Goal: Transaction & Acquisition: Purchase product/service

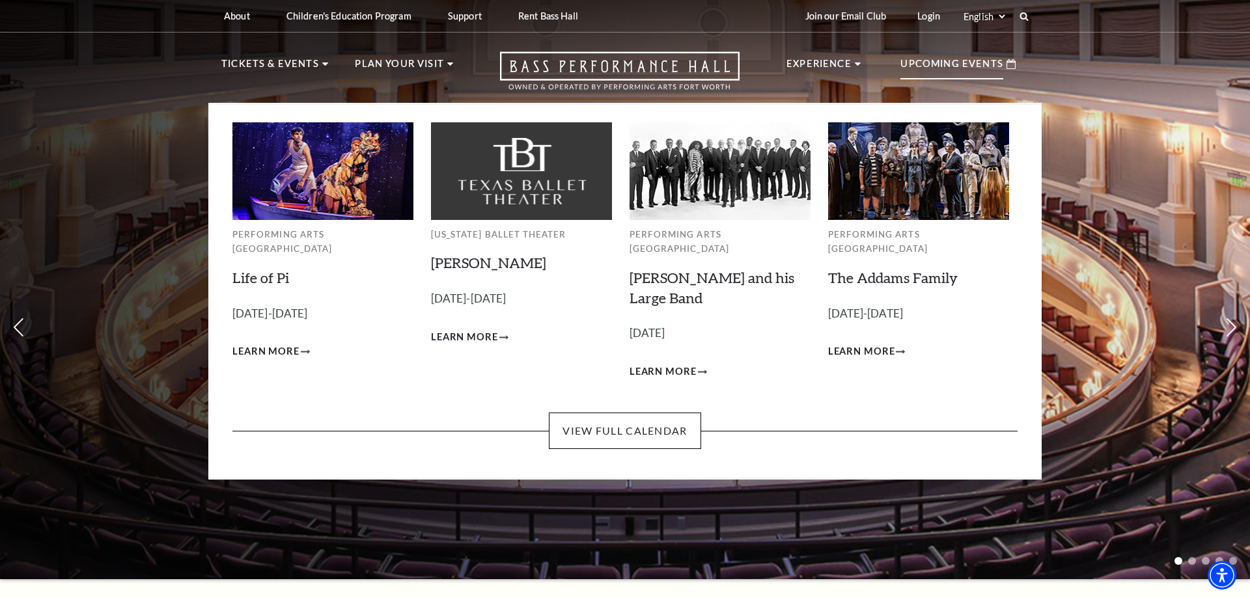
click at [941, 66] on p "Upcoming Events" at bounding box center [951, 67] width 103 height 23
click at [309, 193] on img at bounding box center [322, 170] width 181 height 97
click at [352, 193] on img at bounding box center [322, 170] width 181 height 97
click at [354, 186] on img at bounding box center [322, 170] width 181 height 97
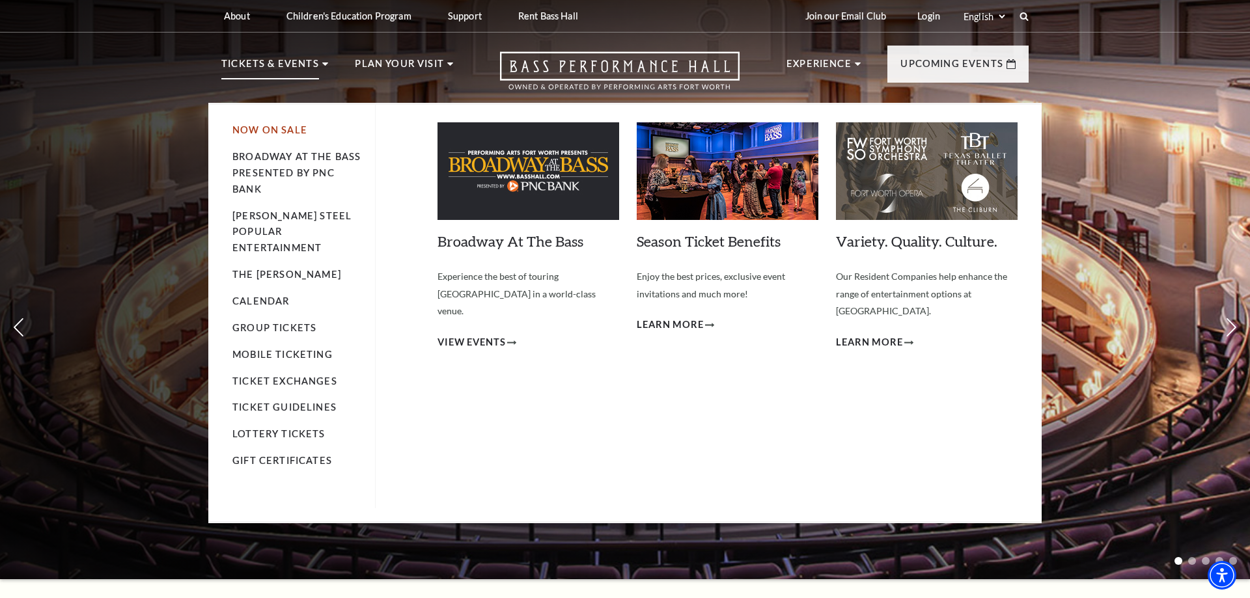
click at [276, 130] on link "Now On Sale" at bounding box center [269, 129] width 75 height 11
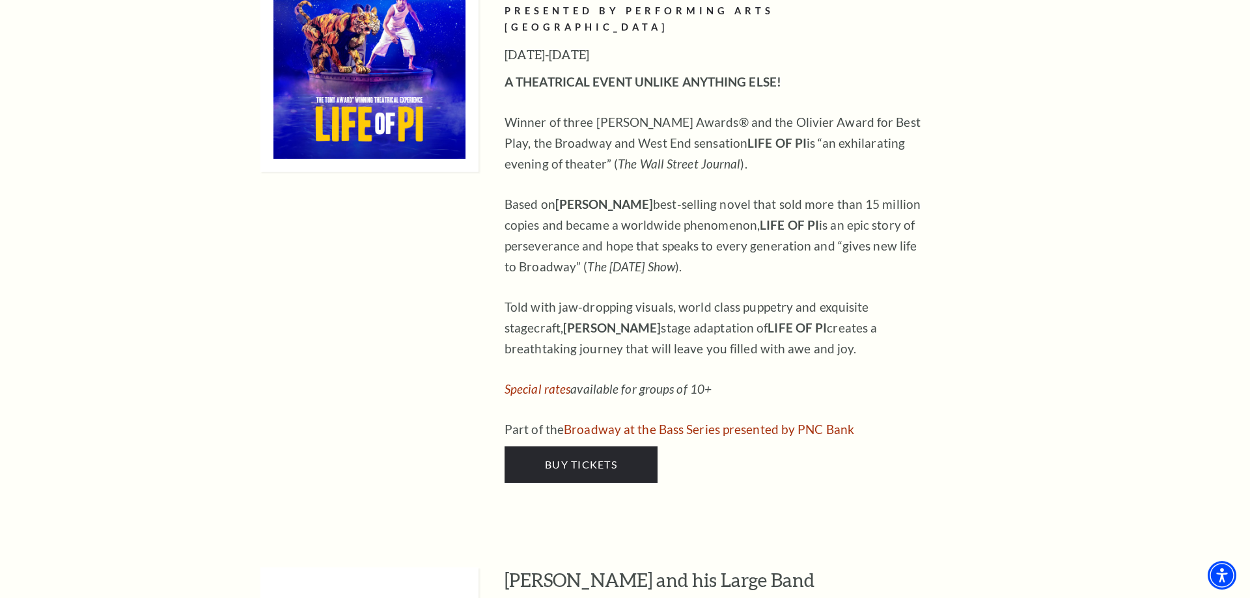
scroll to position [1395, 0]
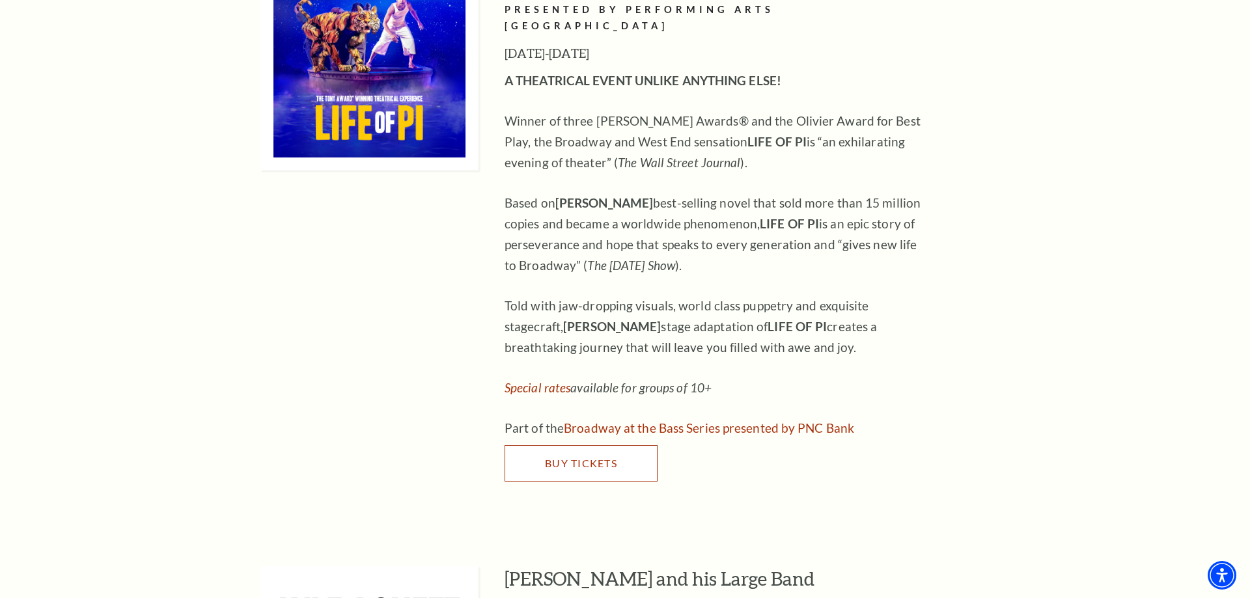
click at [562, 457] on span "Buy Tickets" at bounding box center [581, 463] width 72 height 12
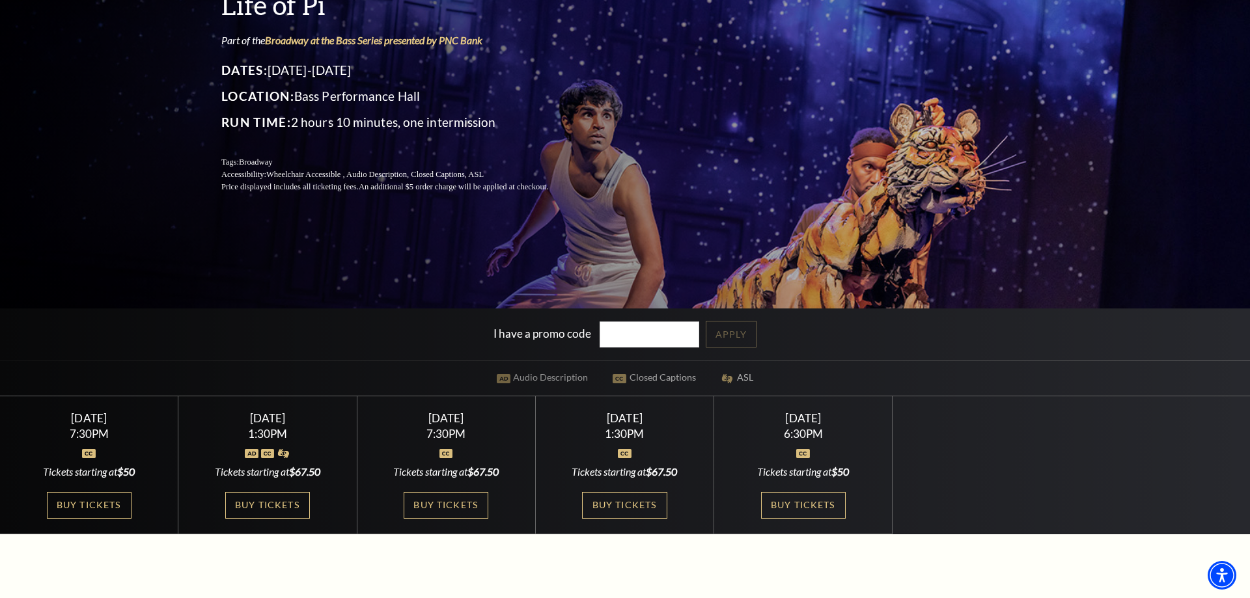
scroll to position [199, 0]
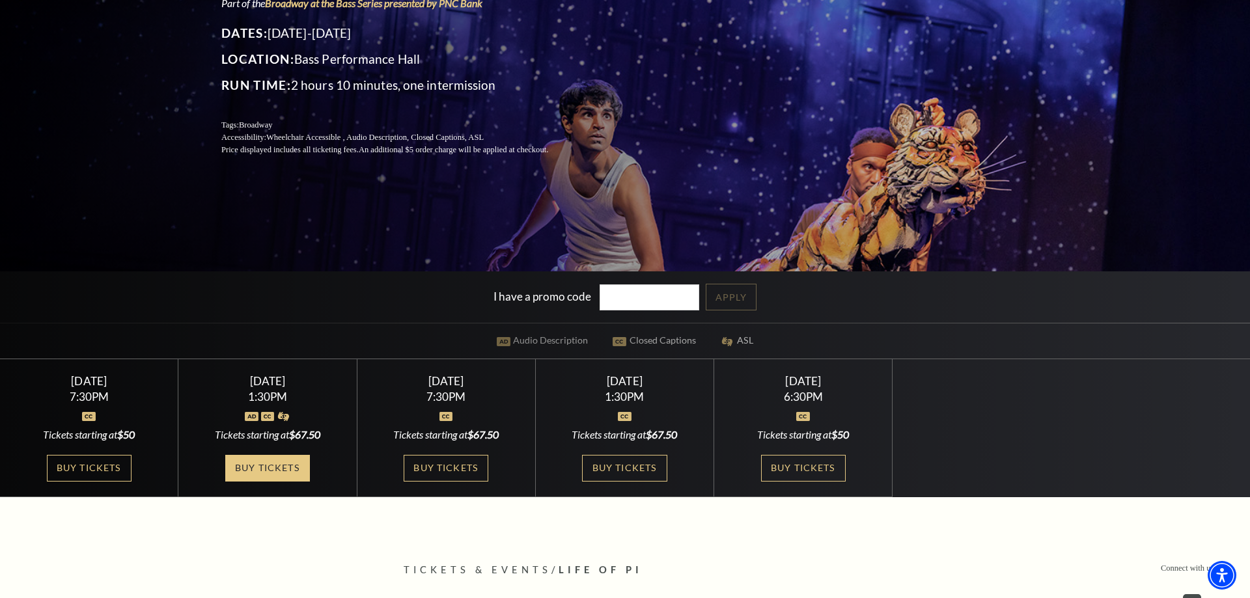
click at [264, 464] on link "Buy Tickets" at bounding box center [267, 468] width 85 height 27
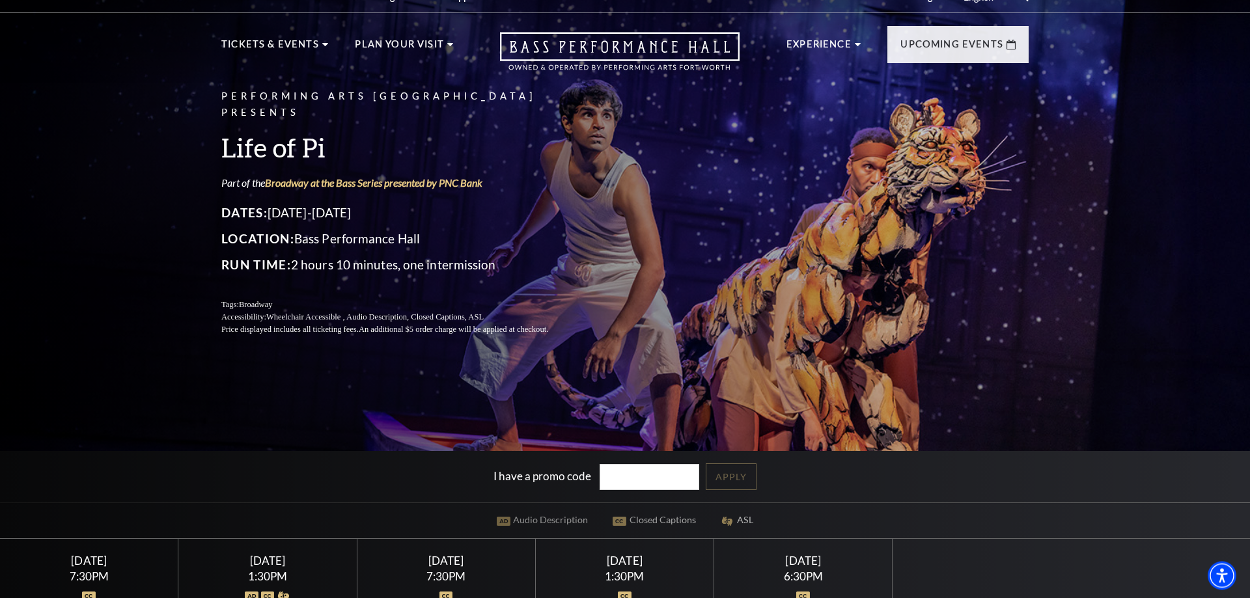
scroll to position [0, 0]
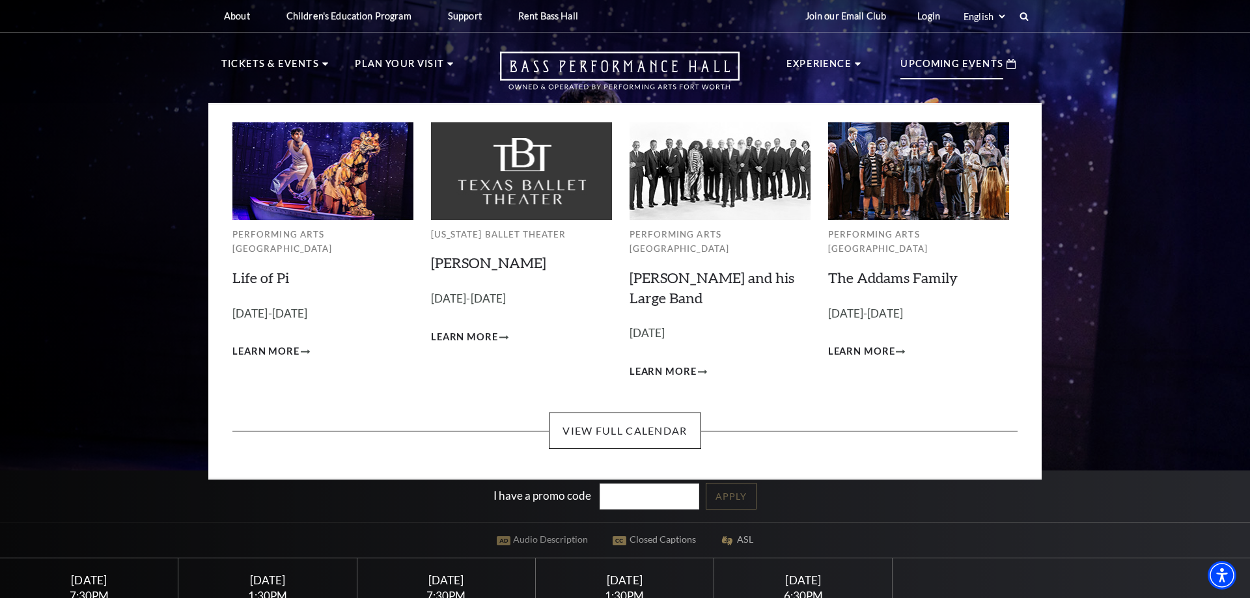
click at [935, 60] on p "Upcoming Events" at bounding box center [951, 67] width 103 height 23
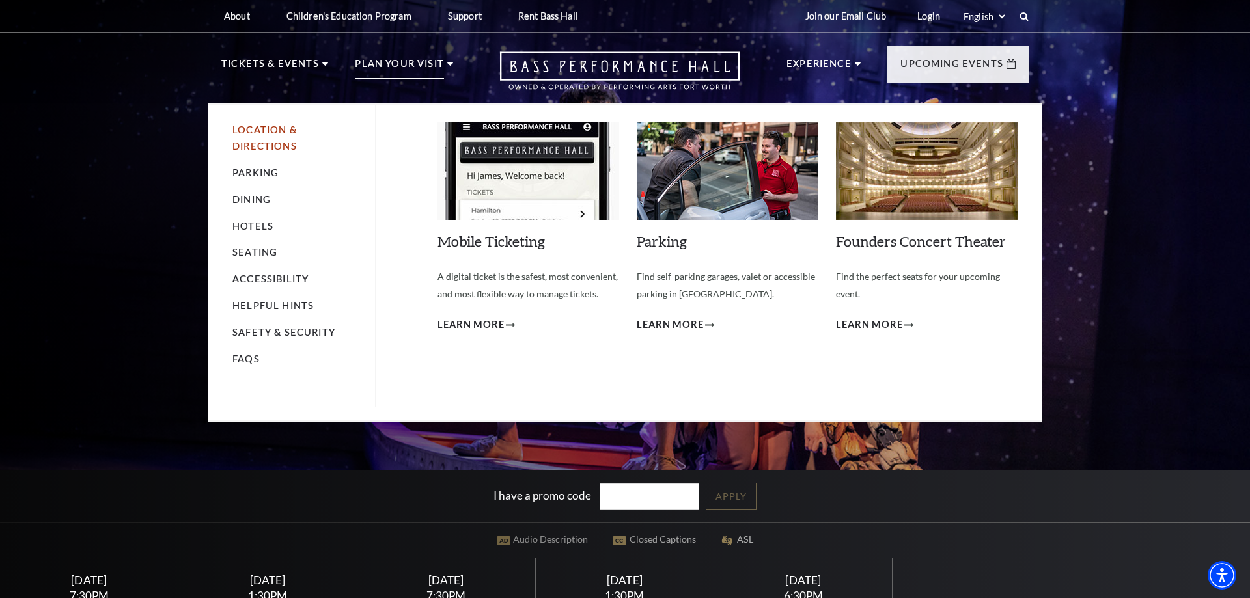
click at [272, 146] on link "Location & Directions" at bounding box center [264, 137] width 64 height 27
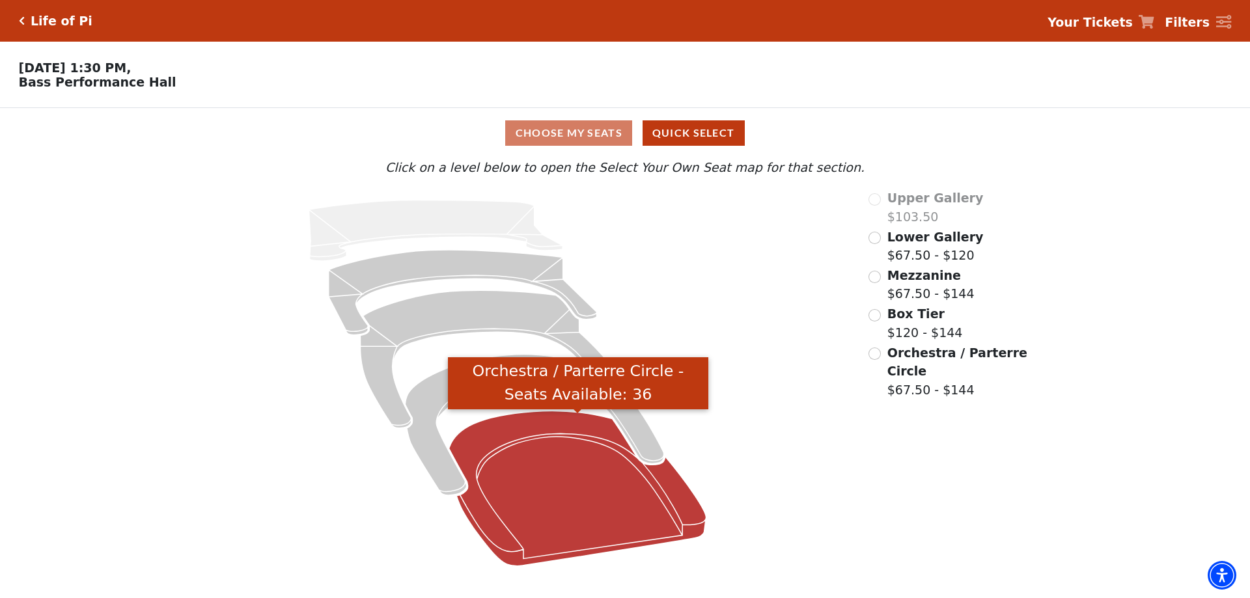
click at [518, 437] on icon "Orchestra / Parterre Circle - Seats Available: 36" at bounding box center [577, 488] width 257 height 155
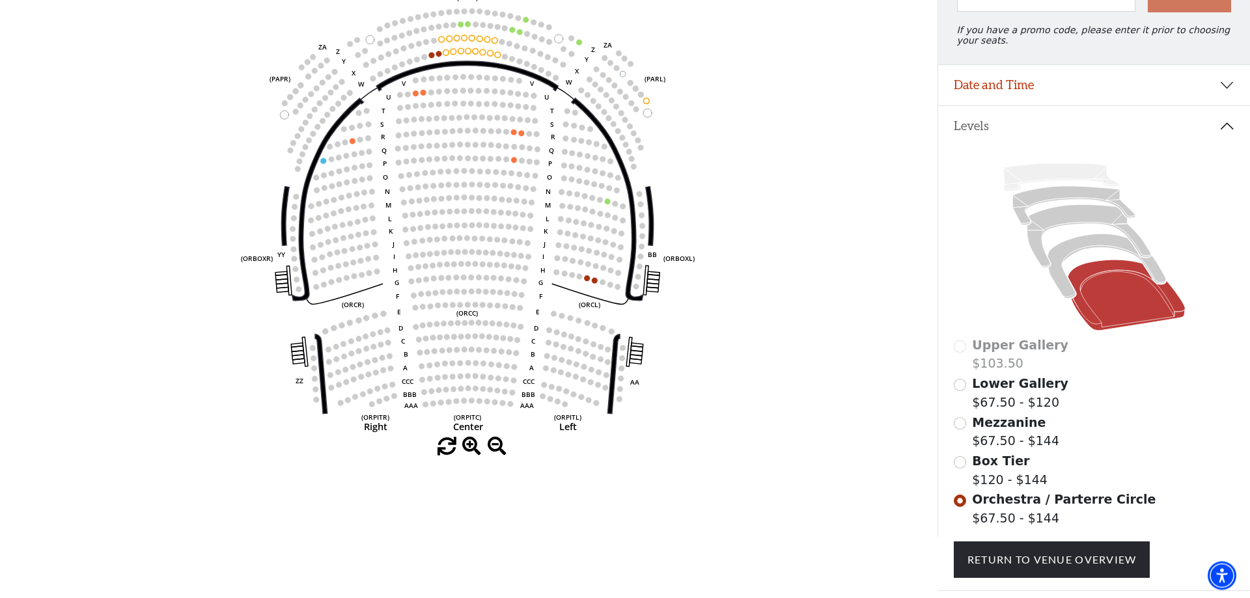
scroll to position [186, 0]
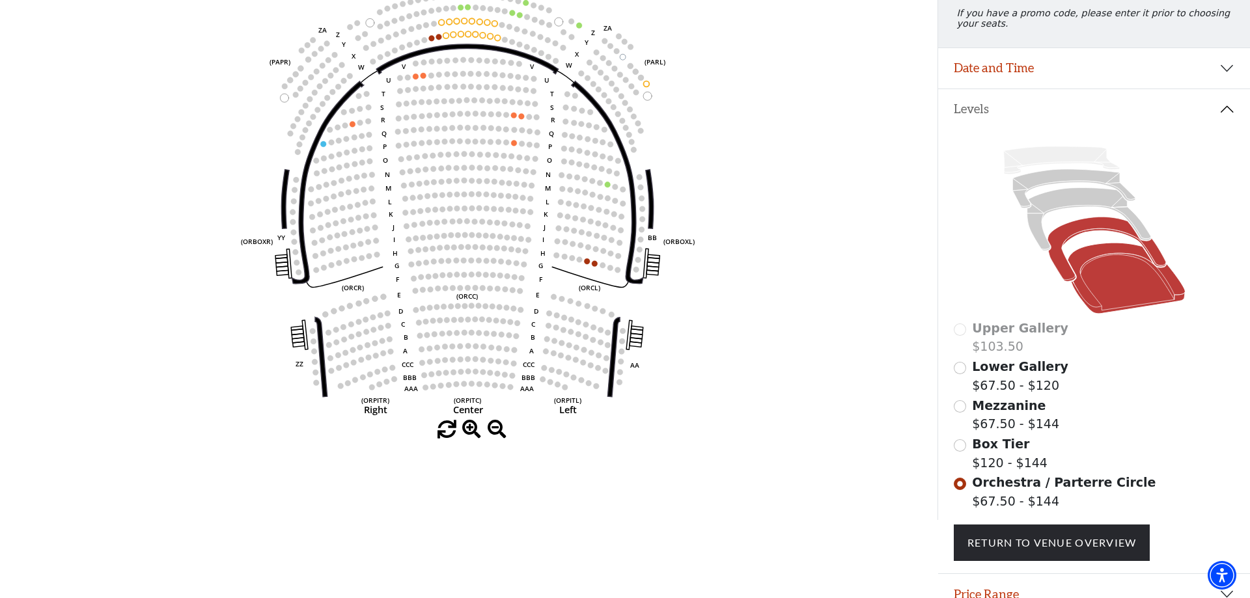
click at [1068, 238] on icon at bounding box center [1107, 249] width 118 height 64
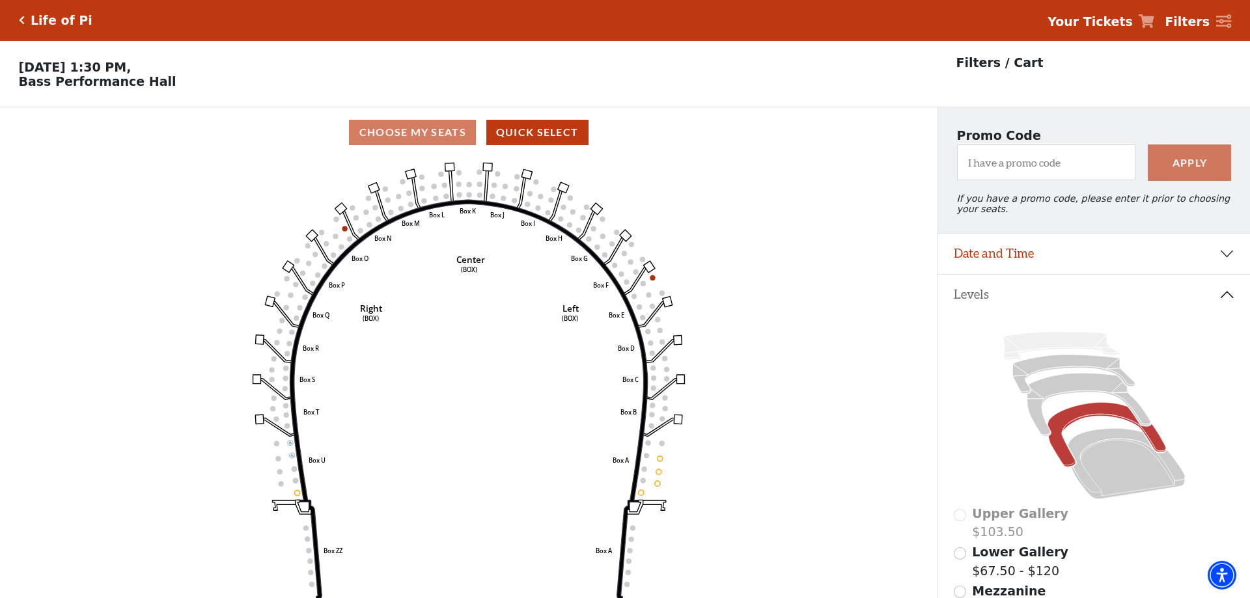
scroll to position [0, 0]
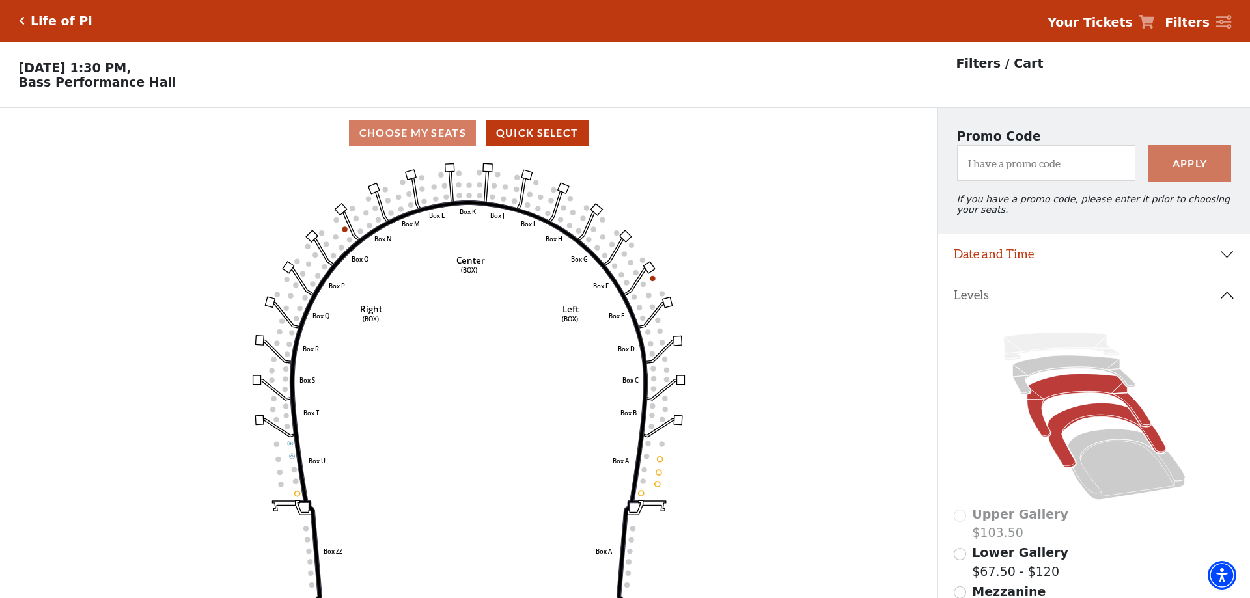
click at [1079, 390] on icon at bounding box center [1089, 405] width 124 height 63
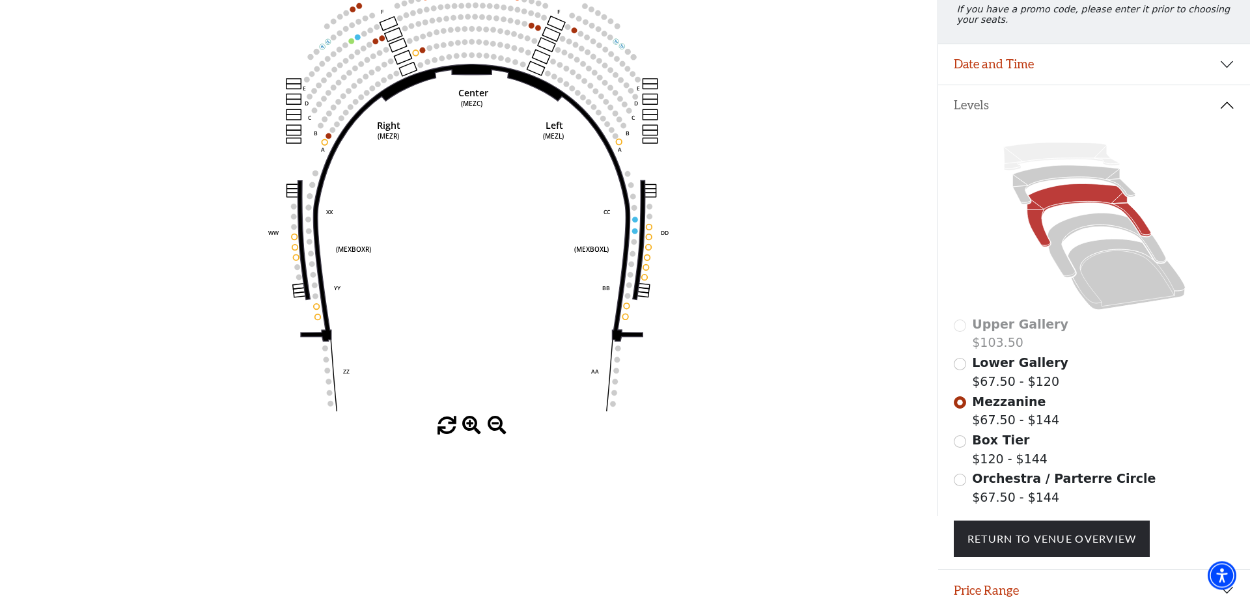
scroll to position [193, 0]
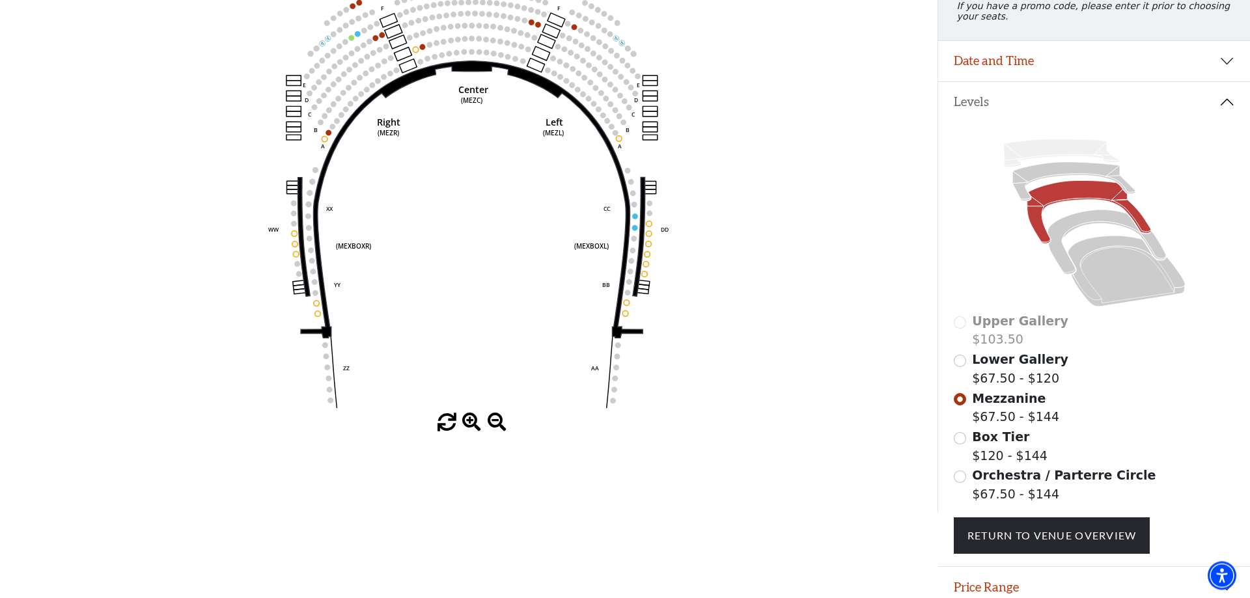
click at [1005, 482] on span "Orchestra / Parterre Circle" at bounding box center [1064, 475] width 184 height 14
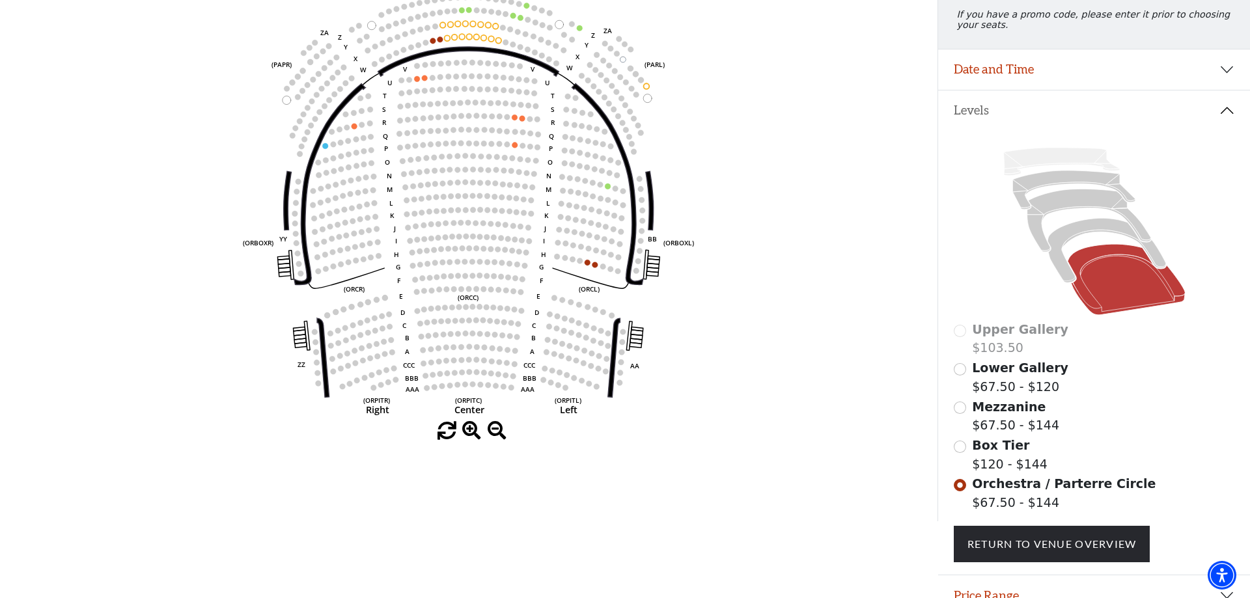
scroll to position [193, 0]
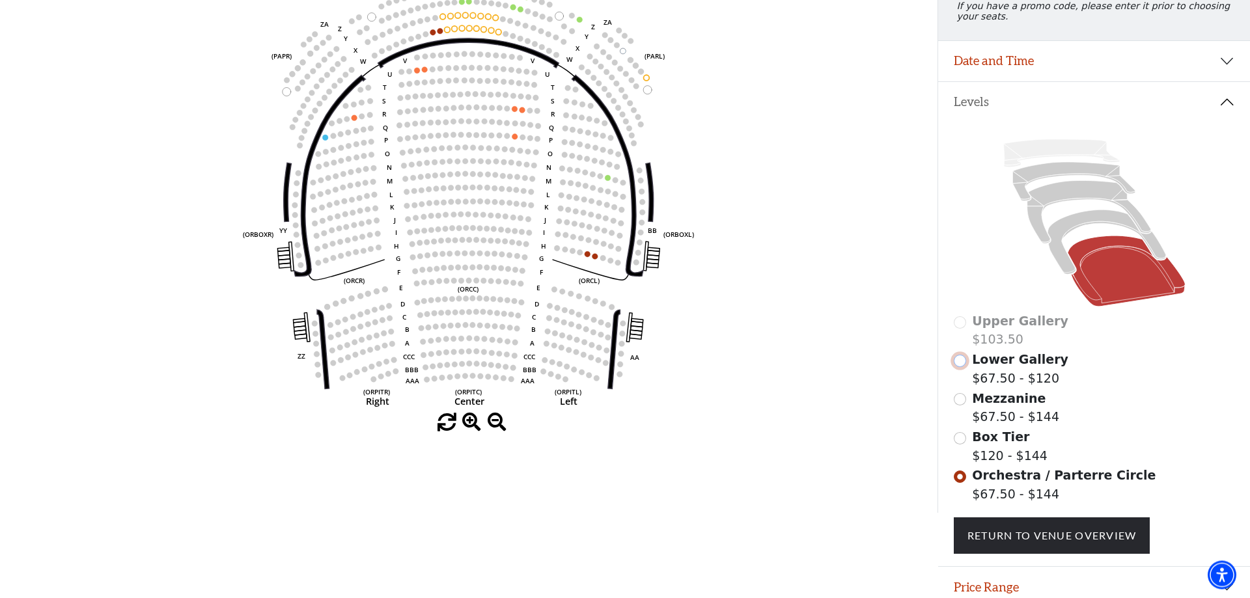
click at [958, 368] on input "Lower Gallery$67.50 - $120\a" at bounding box center [960, 361] width 12 height 12
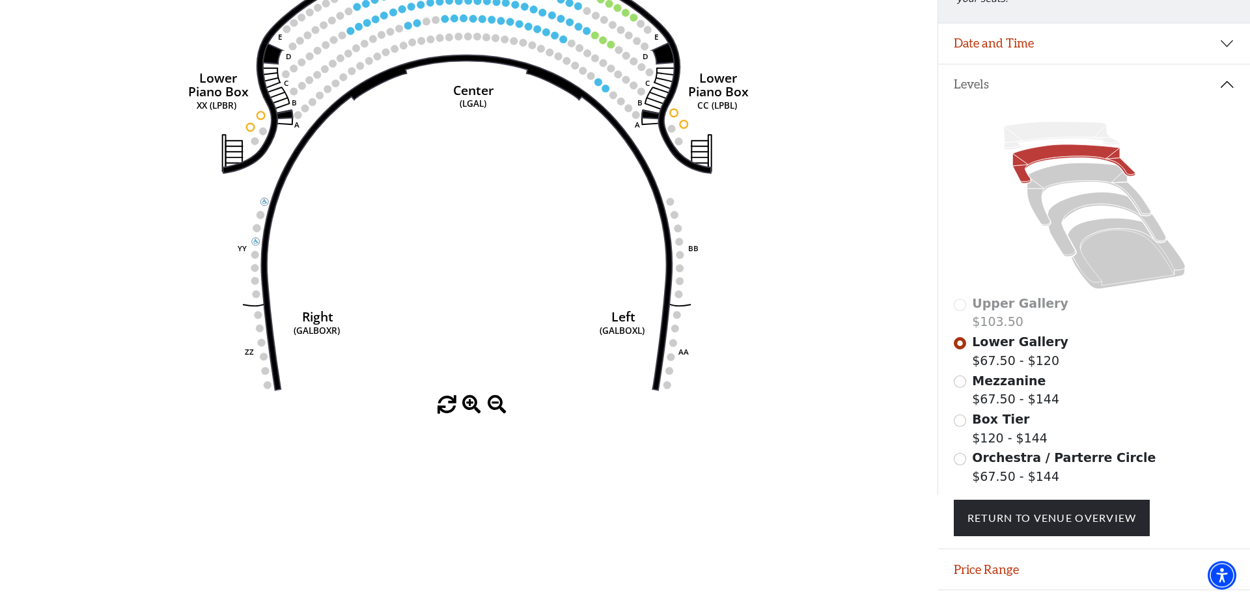
scroll to position [253, 0]
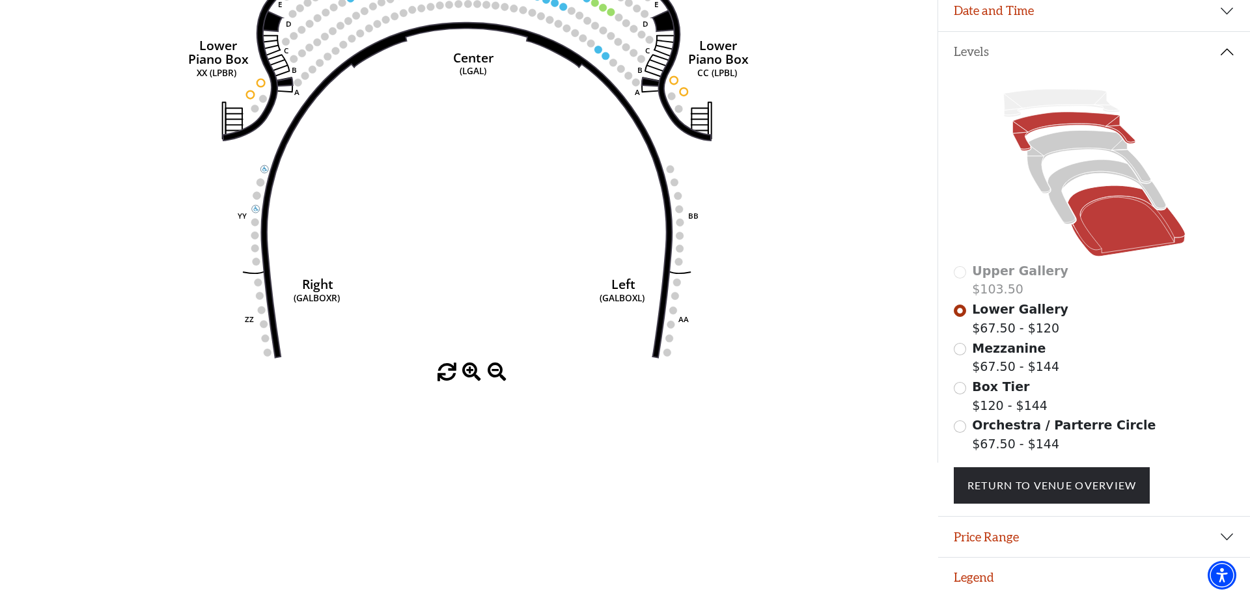
click at [1147, 224] on icon at bounding box center [1126, 221] width 117 height 71
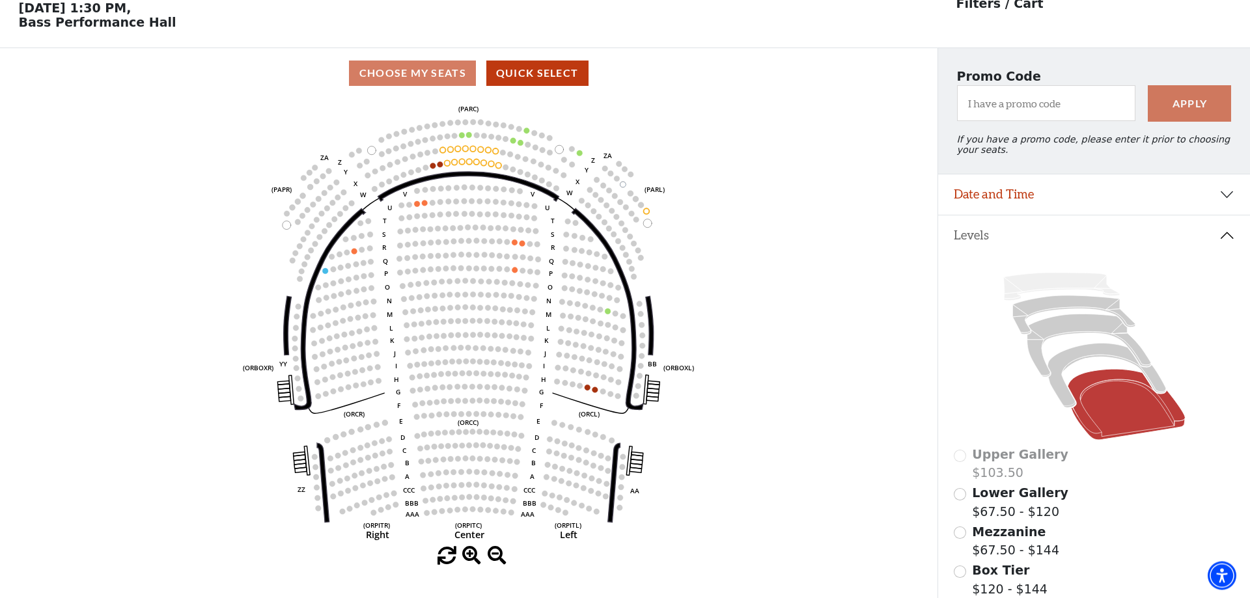
scroll to position [61, 0]
click at [842, 180] on icon "Left (ORPITL) Right (ORPITR) Center (ORPITC) ZZ AA YY BB ZA ZA (ORCL) (ORCR) (O…" at bounding box center [469, 322] width 844 height 449
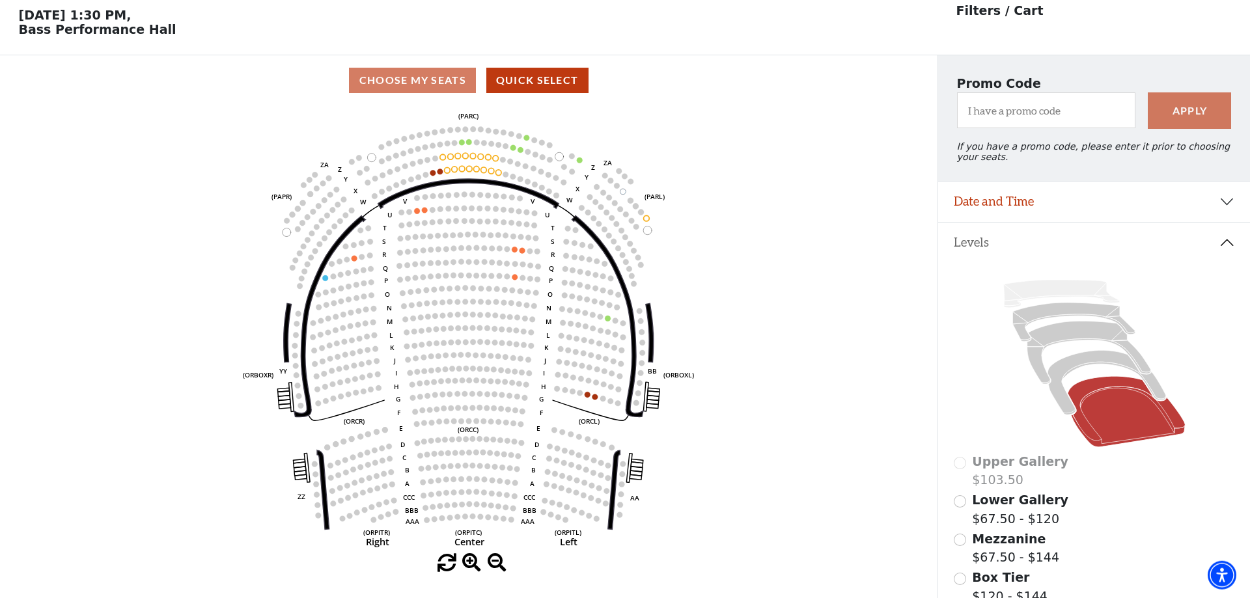
scroll to position [0, 0]
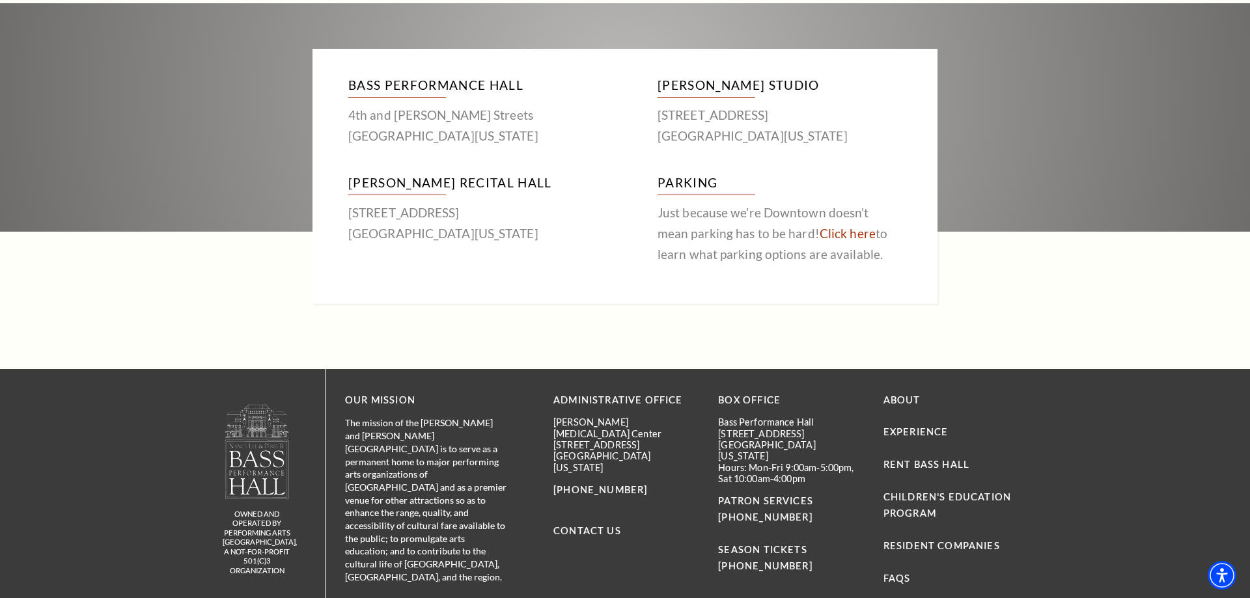
scroll to position [880, 0]
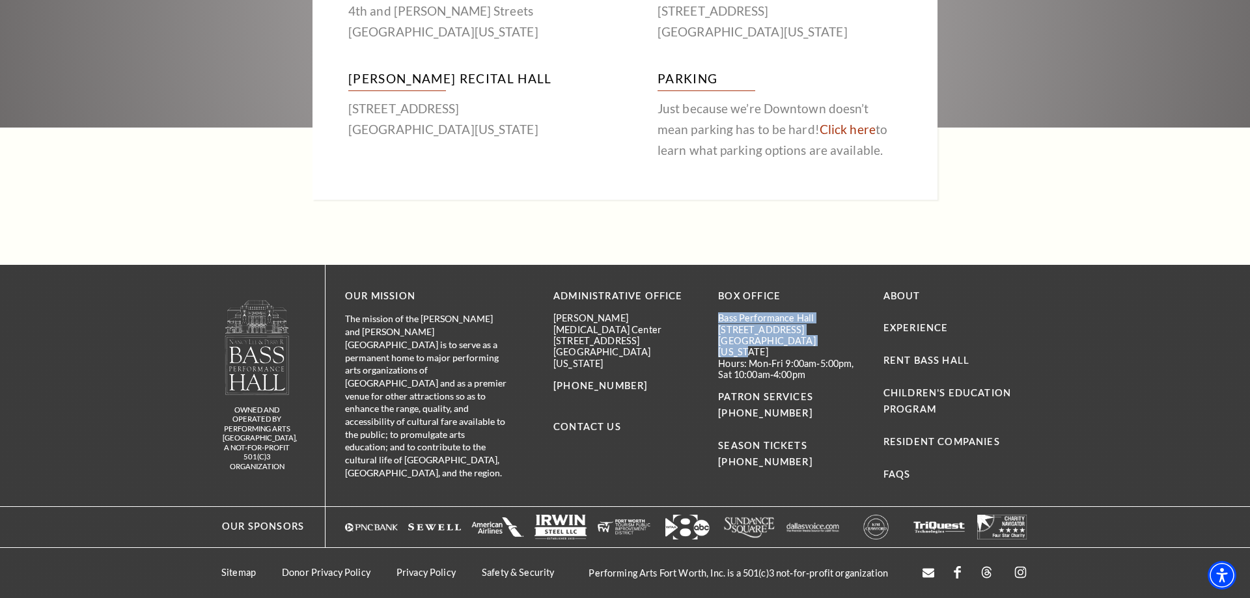
drag, startPoint x: 823, startPoint y: 340, endPoint x: 717, endPoint y: 316, distance: 108.2
click at [717, 316] on div "Administrative Office Maddox-Muse Center 330 East 4th Street, Suite 300 Fort Wo…" at bounding box center [790, 385] width 475 height 195
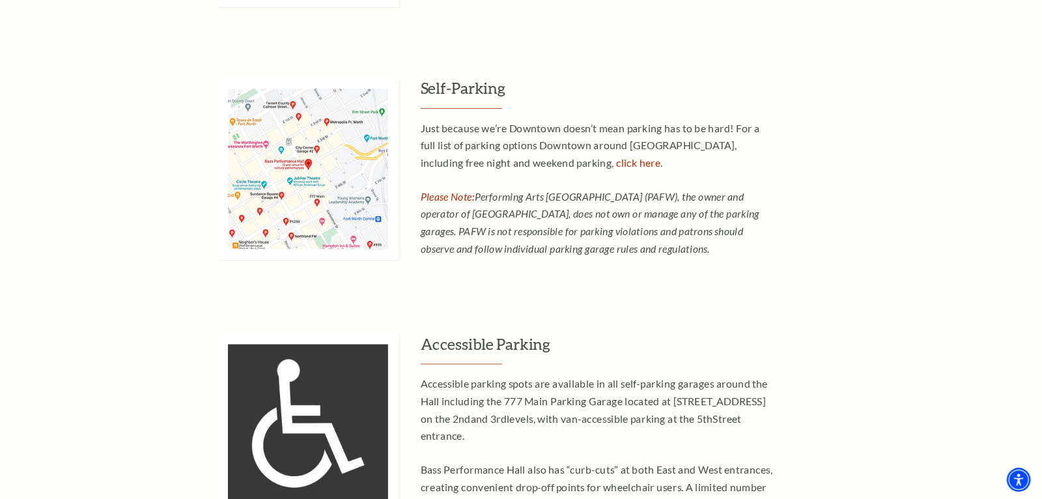
scroll to position [930, 0]
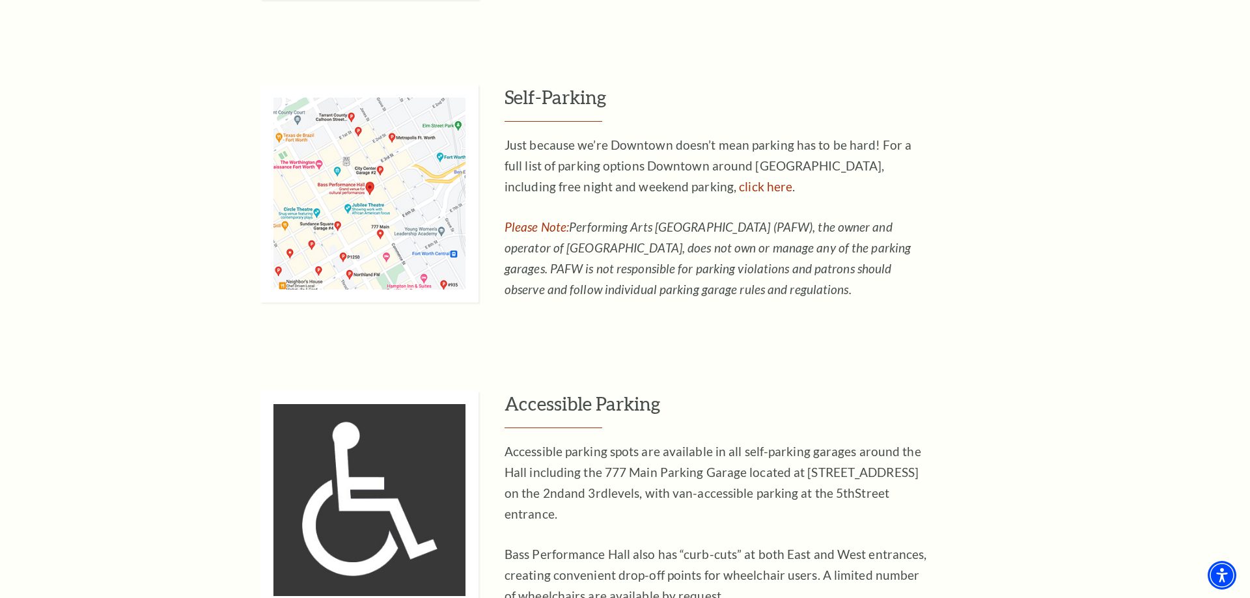
click at [378, 201] on img at bounding box center [369, 194] width 218 height 218
click at [739, 184] on link "click here" at bounding box center [765, 185] width 53 height 15
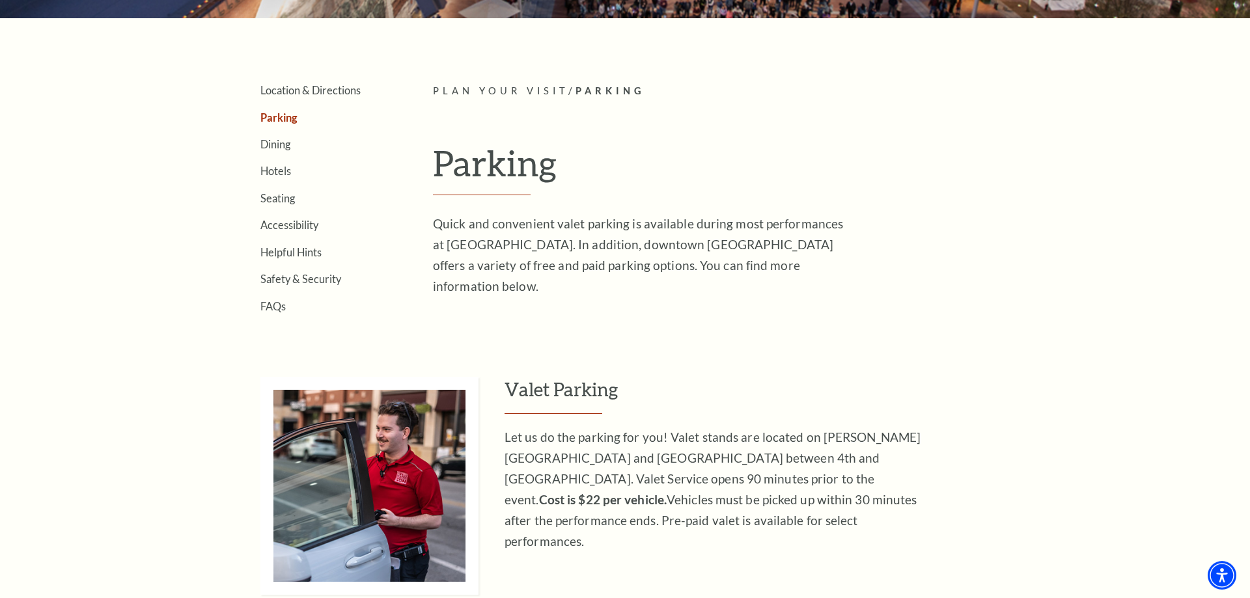
scroll to position [333, 0]
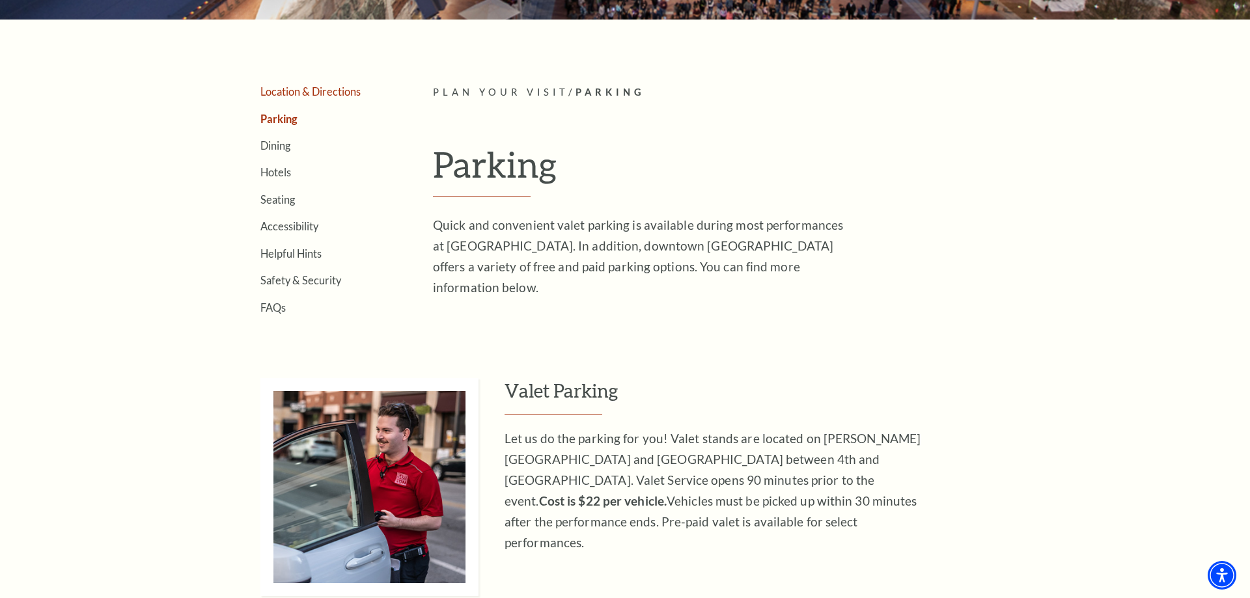
click at [299, 92] on link "Location & Directions" at bounding box center [310, 91] width 100 height 12
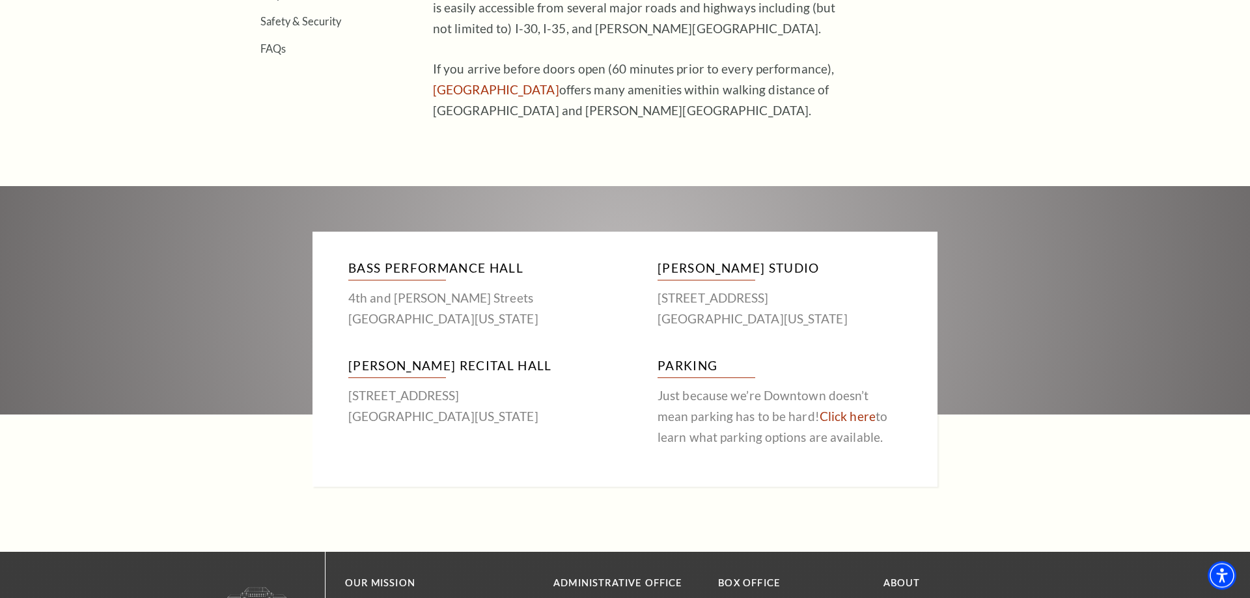
scroll to position [598, 0]
